Goal: Transaction & Acquisition: Purchase product/service

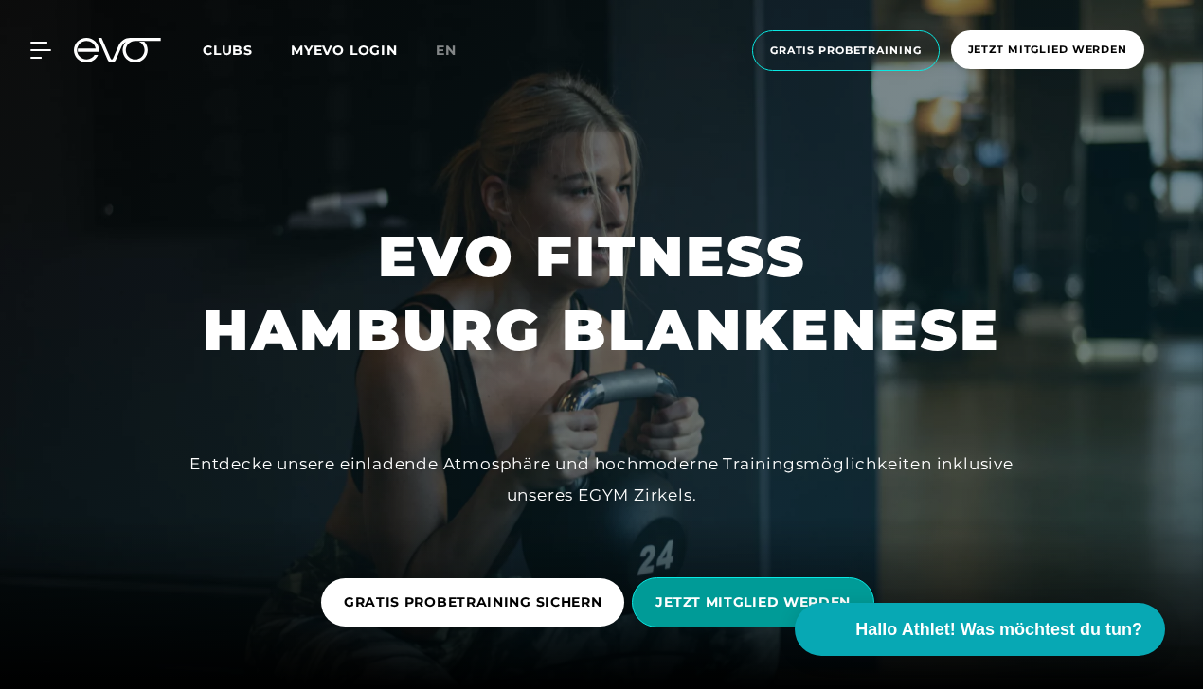
click at [743, 599] on span "JETZT MITGLIED WERDEN" at bounding box center [752, 603] width 195 height 20
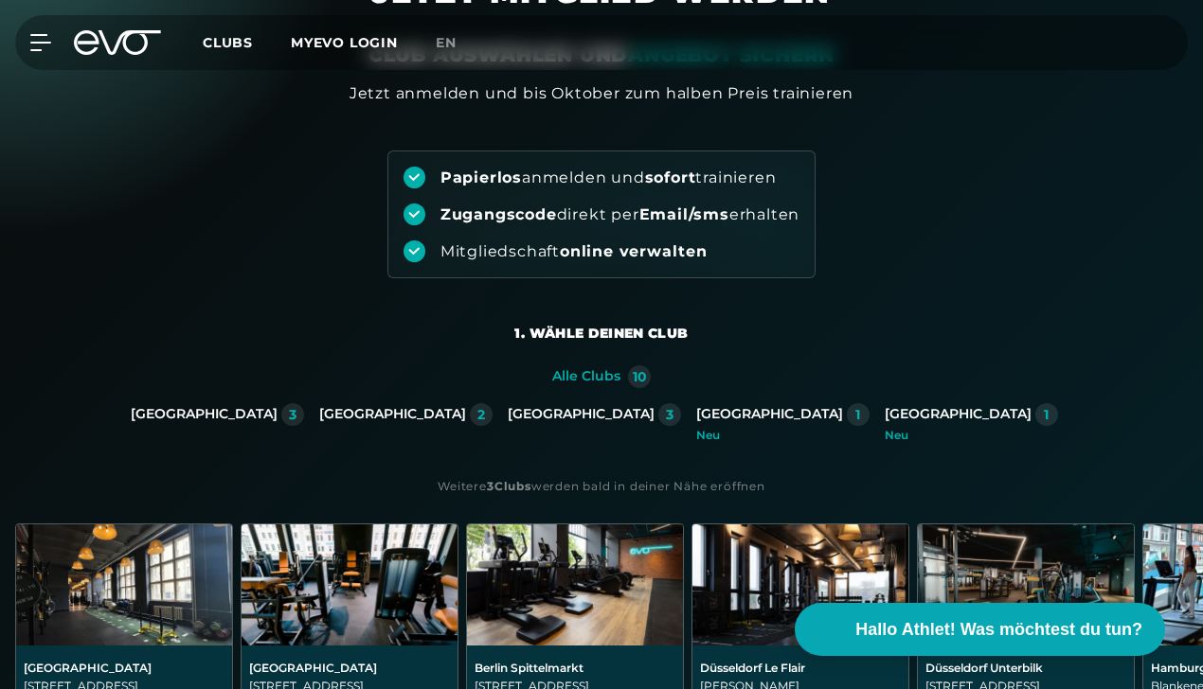
scroll to position [189, 0]
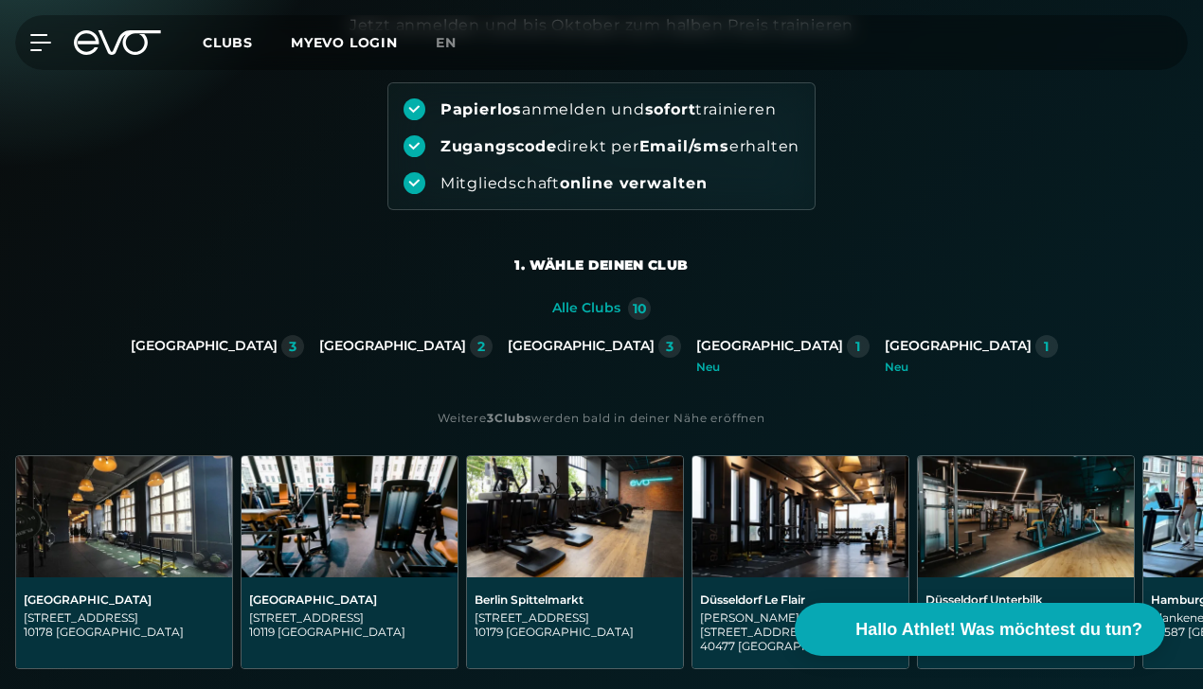
click at [560, 340] on div "[GEOGRAPHIC_DATA]" at bounding box center [581, 346] width 147 height 17
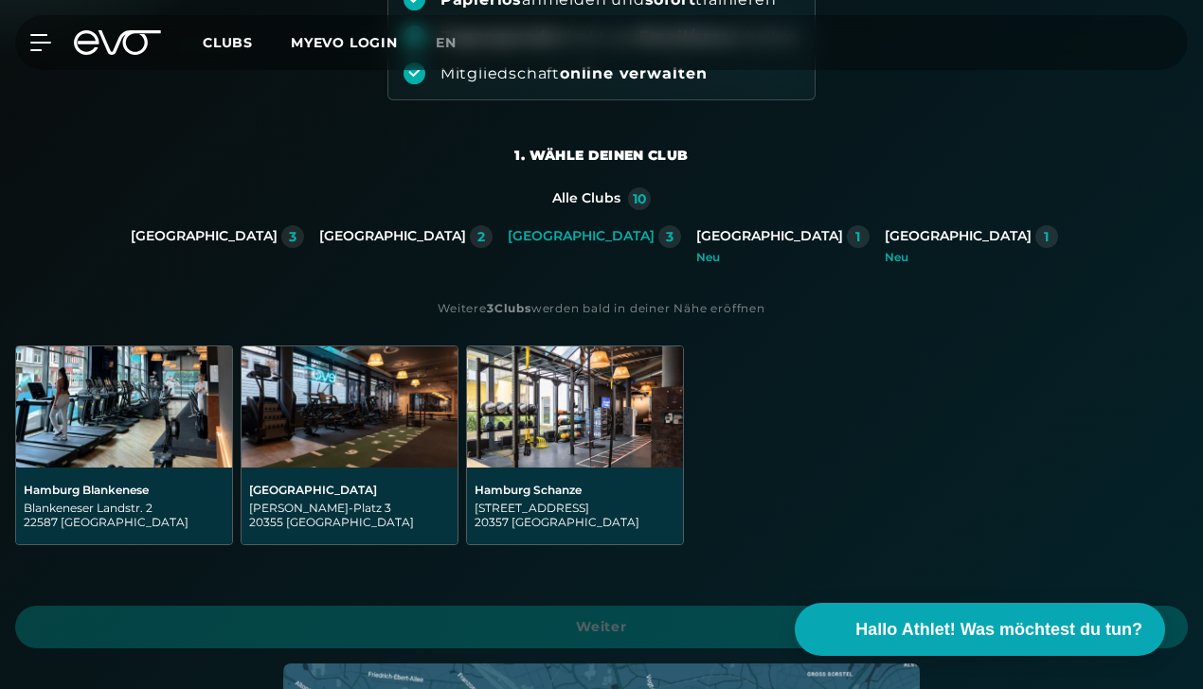
scroll to position [379, 0]
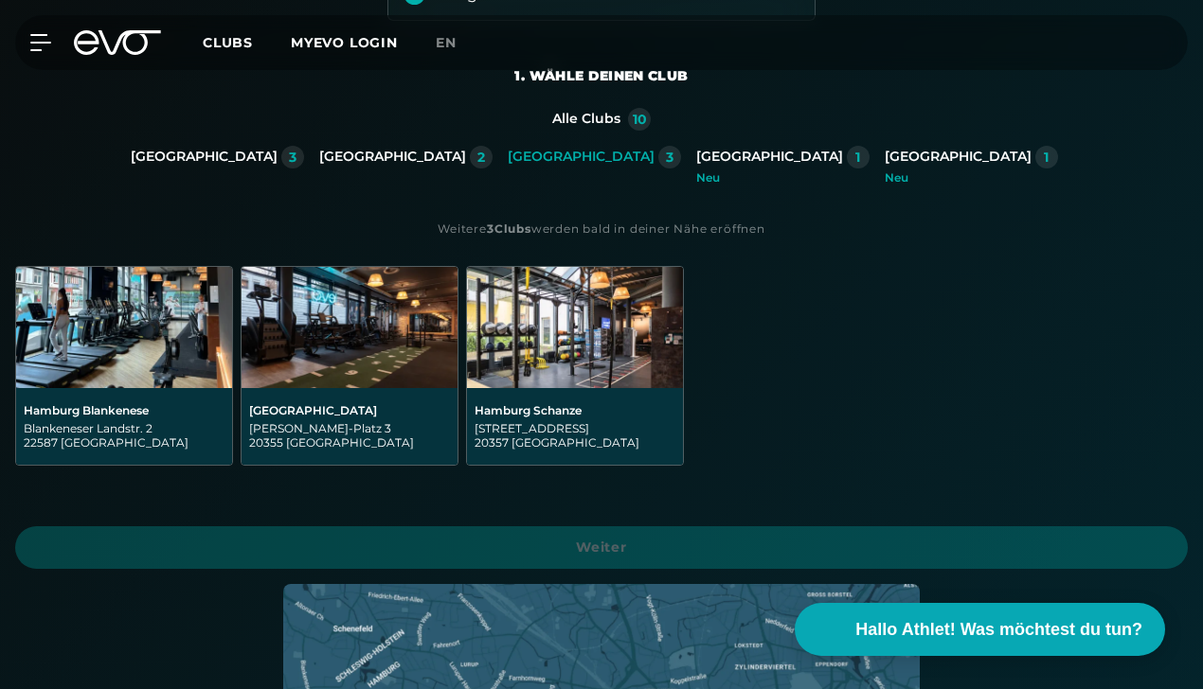
click at [122, 398] on div "Hamburg Blankenese Blankeneser Landstr. 2 22587 [GEOGRAPHIC_DATA]" at bounding box center [124, 426] width 216 height 77
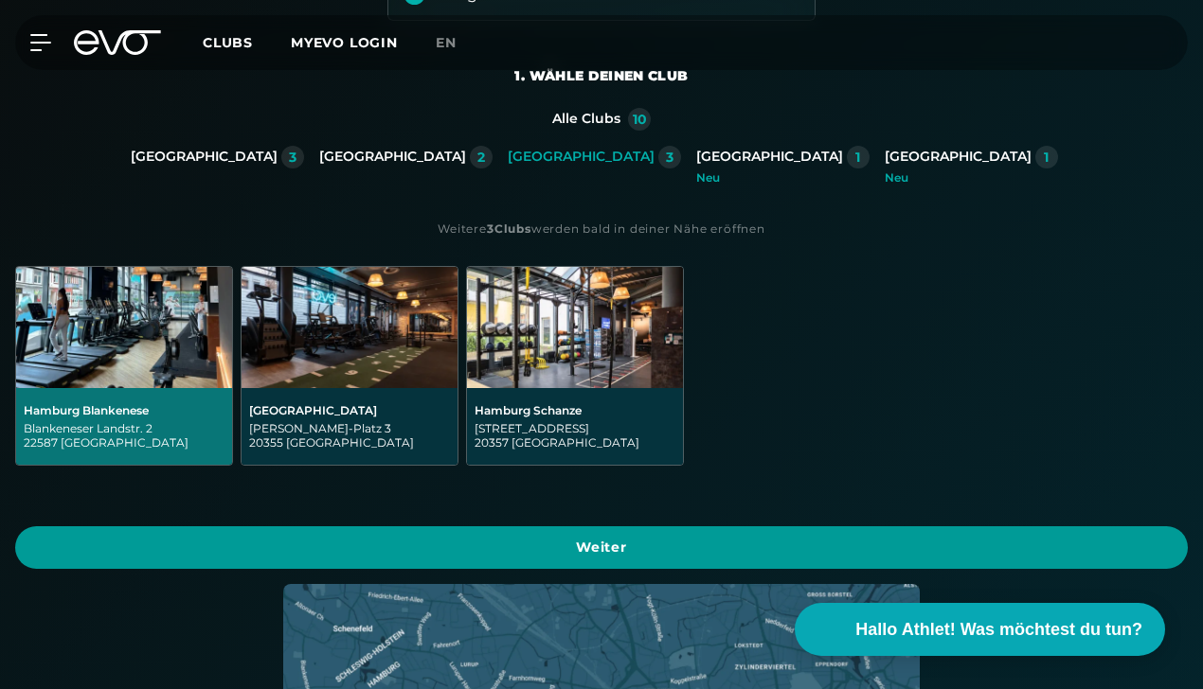
click at [591, 551] on span "Weiter" at bounding box center [601, 548] width 1127 height 20
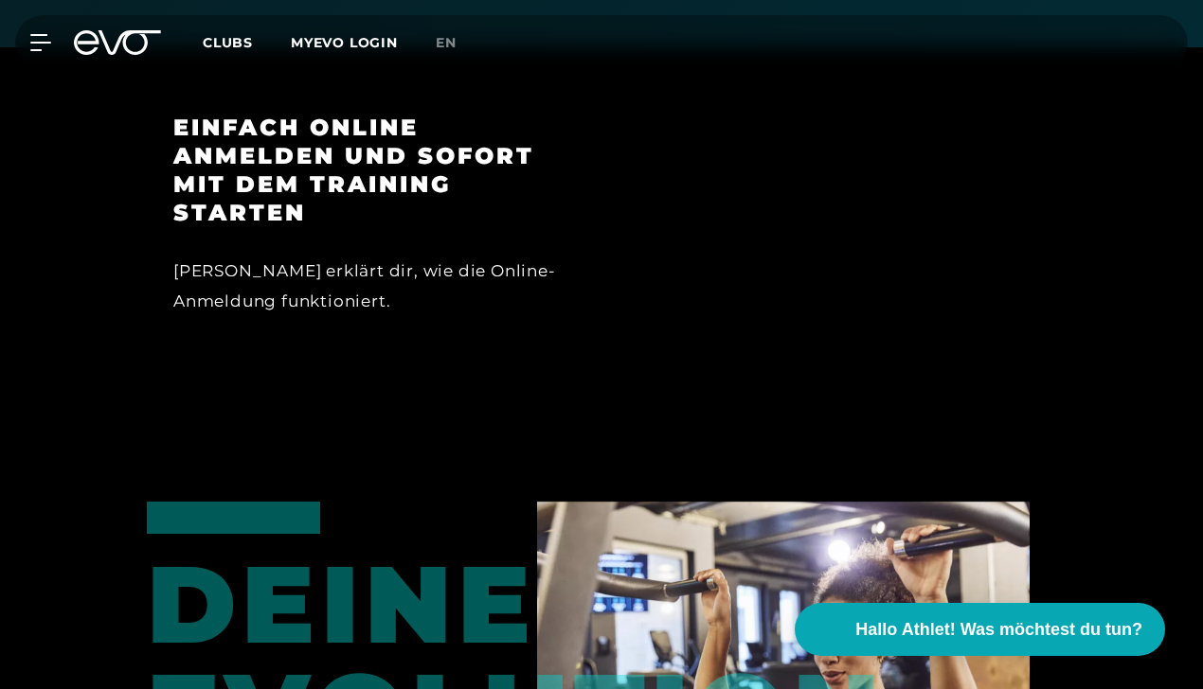
scroll to position [2577, 0]
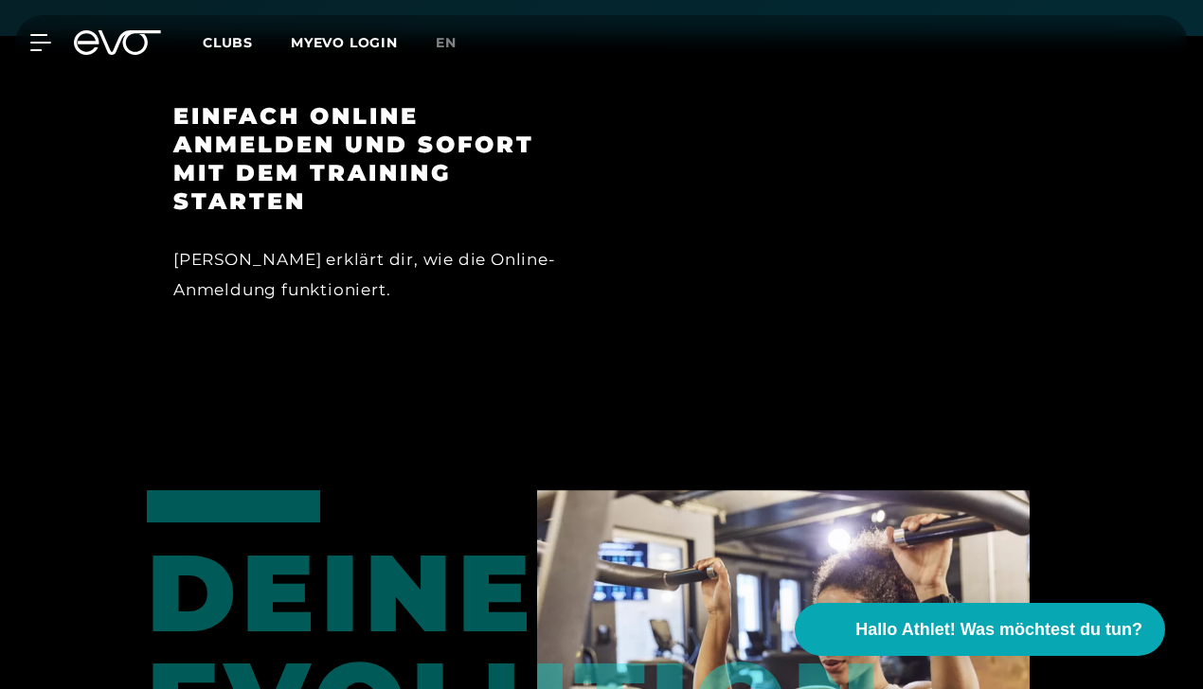
click at [238, 42] on span "Clubs" at bounding box center [228, 42] width 50 height 17
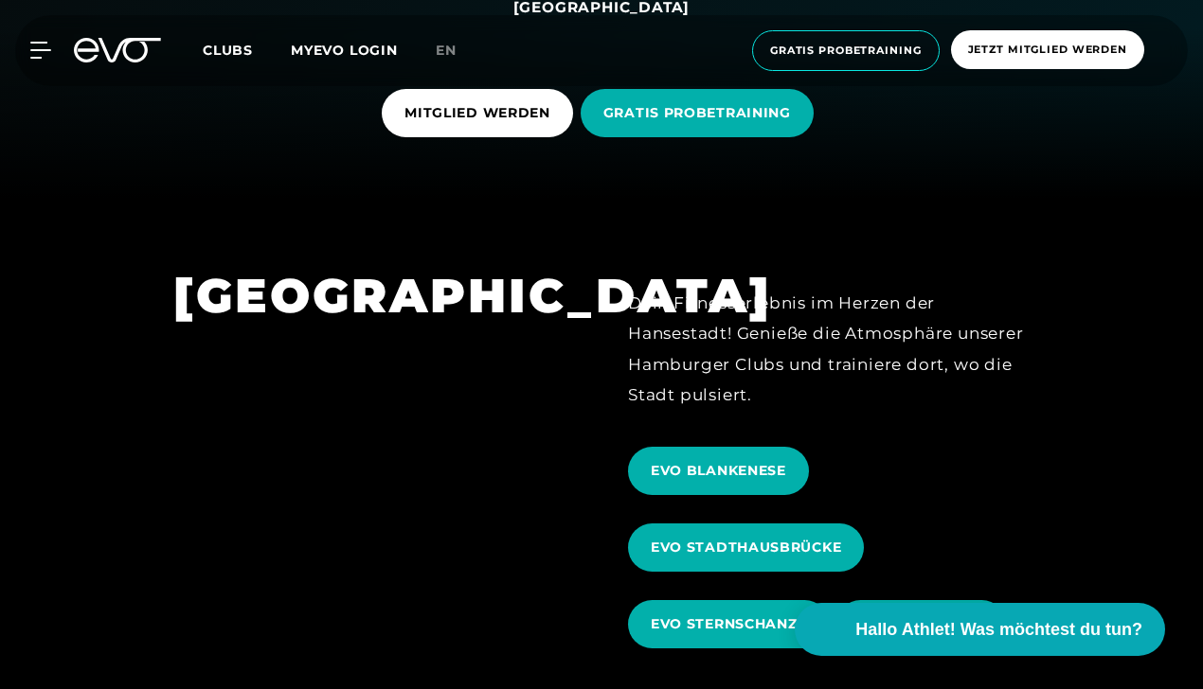
scroll to position [568, 0]
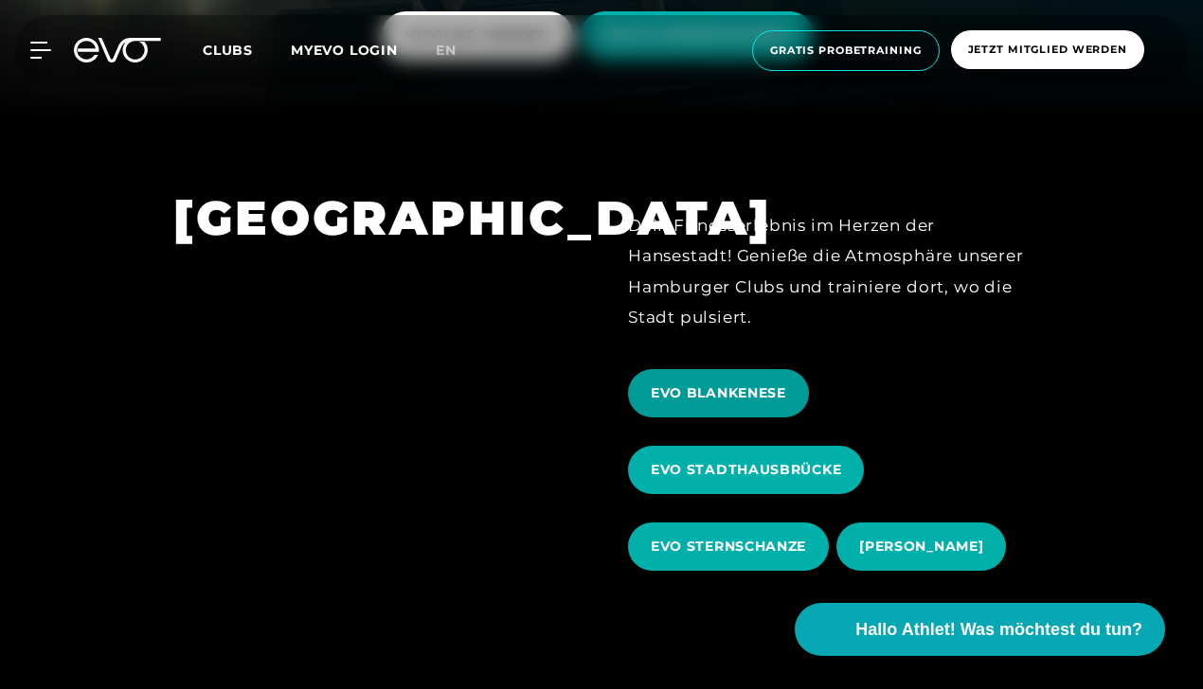
click at [770, 390] on span "EVO BLANKENESE" at bounding box center [718, 394] width 135 height 20
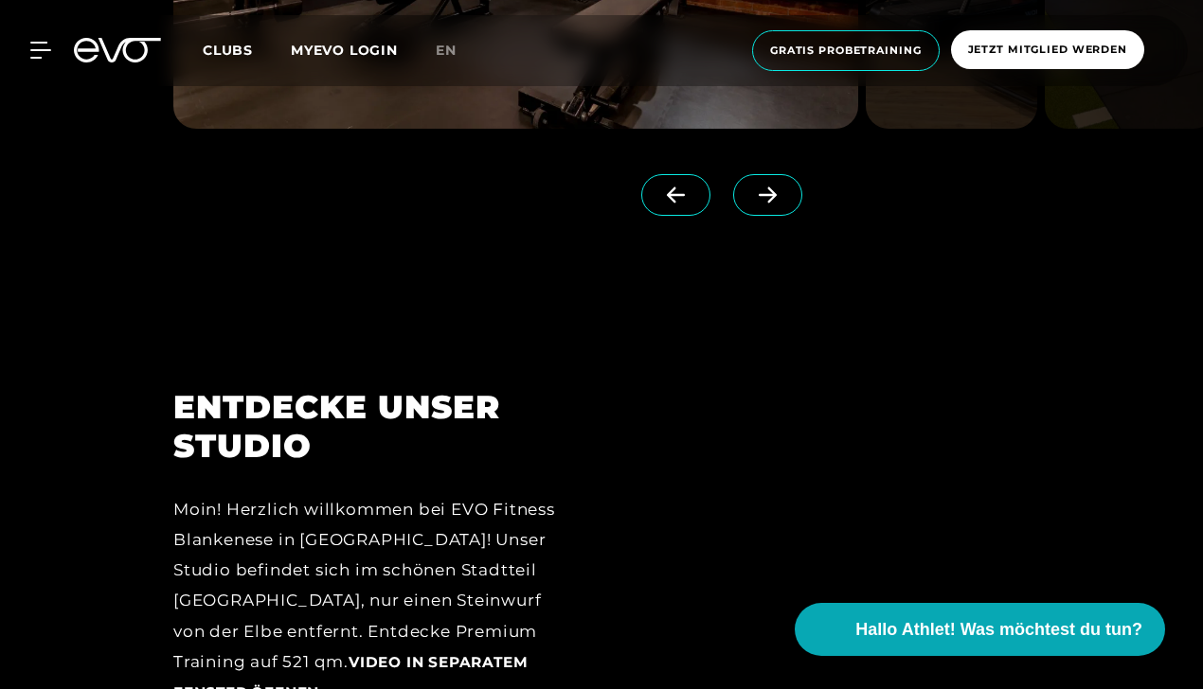
scroll to position [1989, 0]
